Goal: Information Seeking & Learning: Understand process/instructions

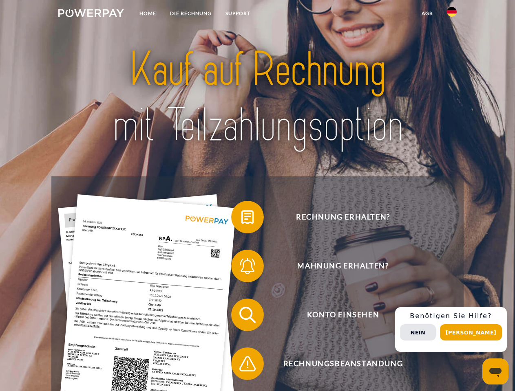
click at [91, 14] on img at bounding box center [91, 13] width 66 height 8
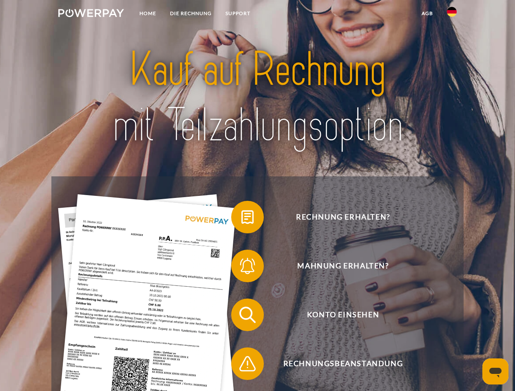
click at [452, 14] on img at bounding box center [452, 12] width 10 height 10
click at [427, 13] on link "agb" at bounding box center [427, 13] width 25 height 15
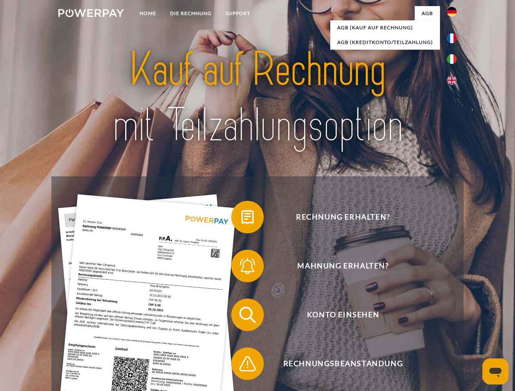
click at [241, 219] on span at bounding box center [235, 217] width 41 height 41
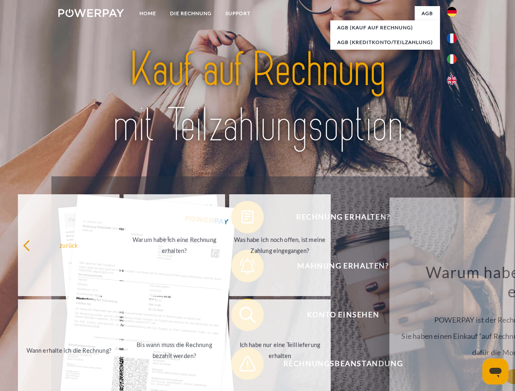
click at [241, 317] on link "Ich habe nur eine Teillieferung erhalten" at bounding box center [280, 351] width 102 height 102
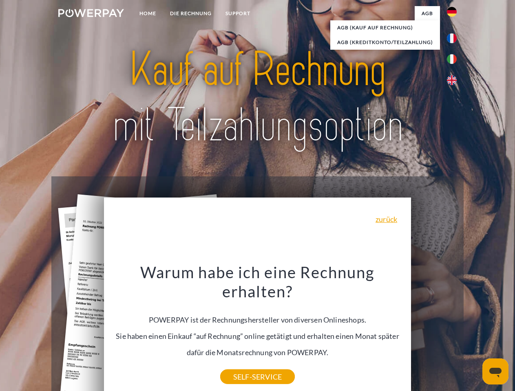
click at [241, 366] on div "Warum habe ich eine Rechnung erhalten? POWERPAY ist der Rechnungshersteller von…" at bounding box center [258, 320] width 298 height 115
click at [454, 330] on div "Rechnung erhalten? Mahnung erhalten? Konto einsehen" at bounding box center [257, 340] width 412 height 326
click at [434, 332] on span "Konto einsehen" at bounding box center [343, 315] width 200 height 33
click at [474, 333] on header "Home DIE RECHNUNG SUPPORT" at bounding box center [257, 281] width 515 height 563
